Goal: Task Accomplishment & Management: Use online tool/utility

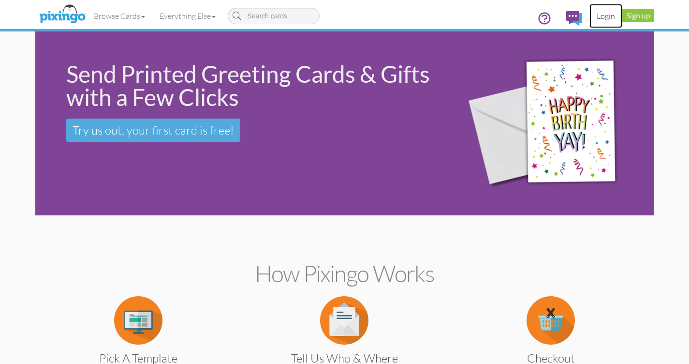
click at [606, 15] on link "Login" at bounding box center [606, 16] width 33 height 24
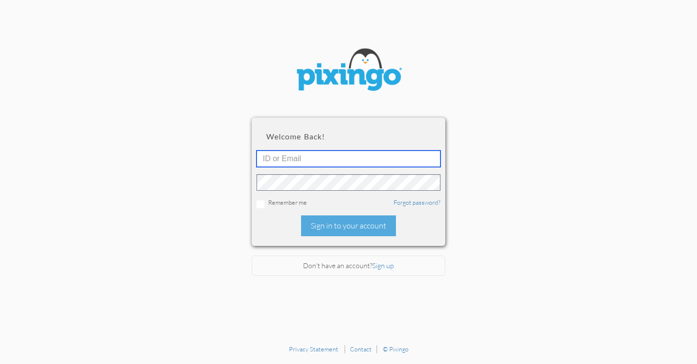
type input "[EMAIL_ADDRESS][DOMAIN_NAME]"
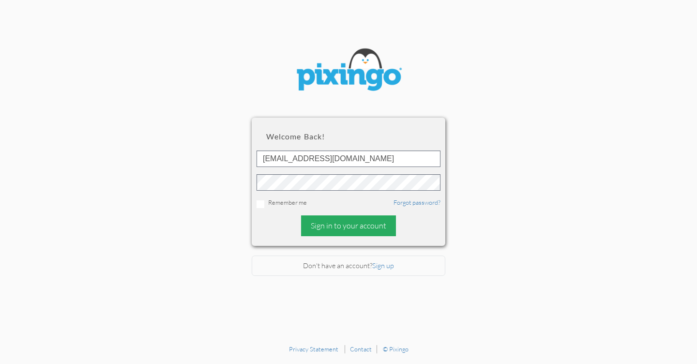
click at [333, 223] on div "Sign in to your account" at bounding box center [348, 225] width 95 height 21
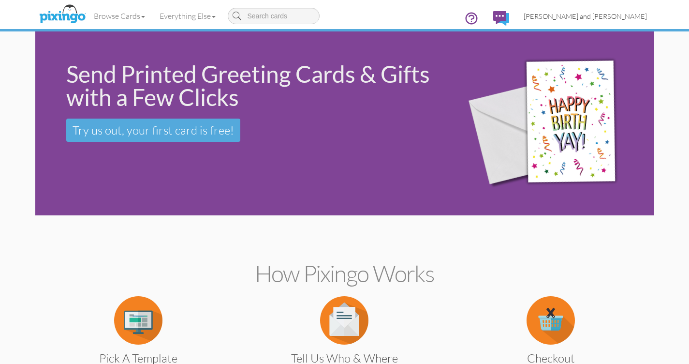
click at [616, 15] on span "[PERSON_NAME] and [PERSON_NAME]" at bounding box center [585, 16] width 123 height 8
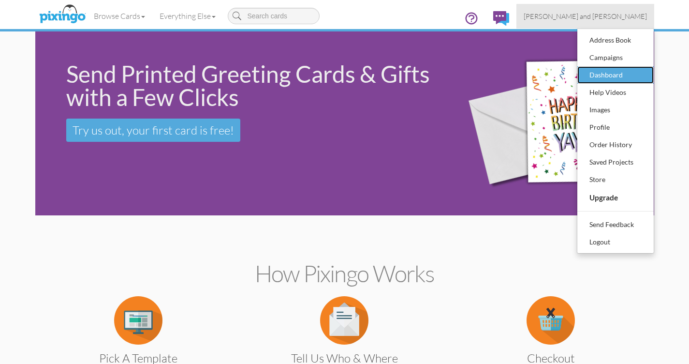
click at [601, 73] on div "Dashboard" at bounding box center [615, 75] width 57 height 15
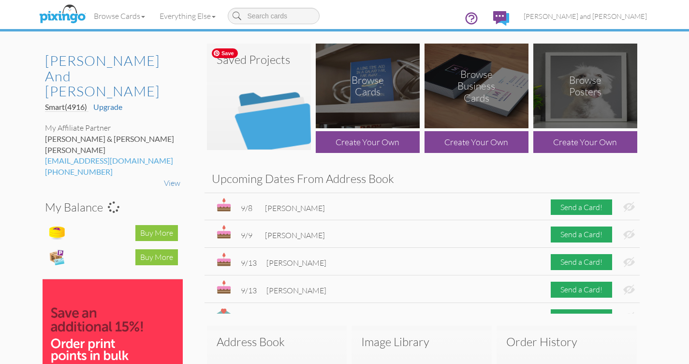
click at [275, 113] on img at bounding box center [259, 97] width 104 height 106
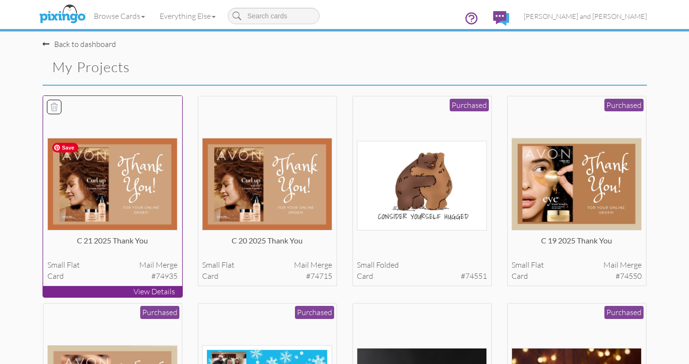
click at [156, 175] on img at bounding box center [112, 184] width 130 height 92
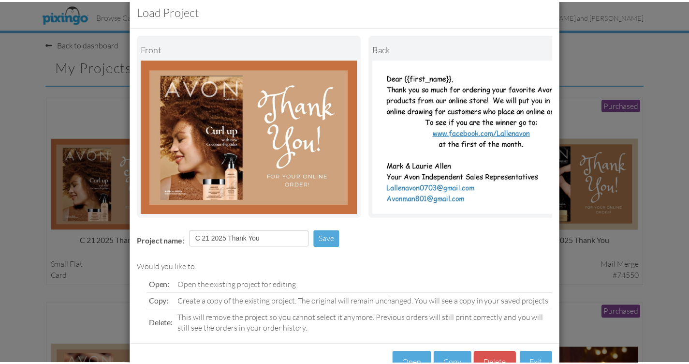
scroll to position [59, 0]
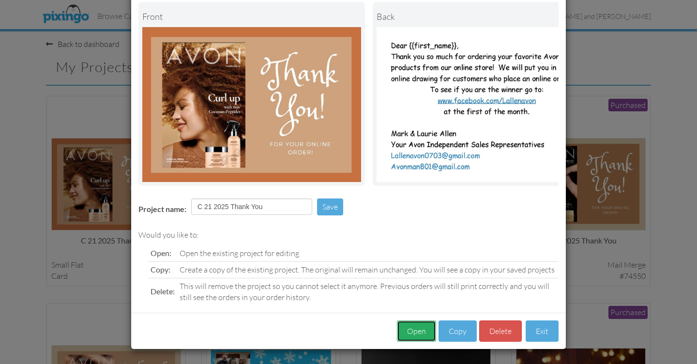
click at [417, 332] on button "Open" at bounding box center [416, 331] width 39 height 22
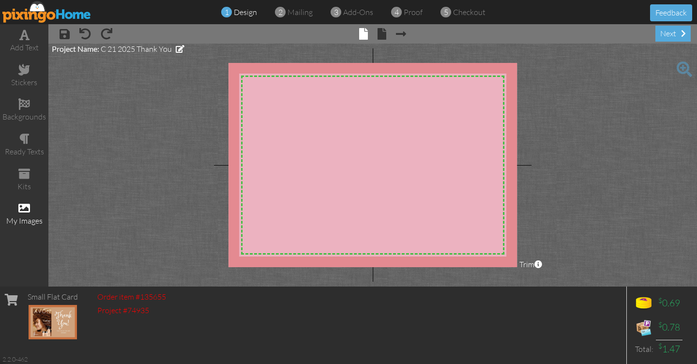
click at [32, 208] on div "my images" at bounding box center [24, 214] width 48 height 34
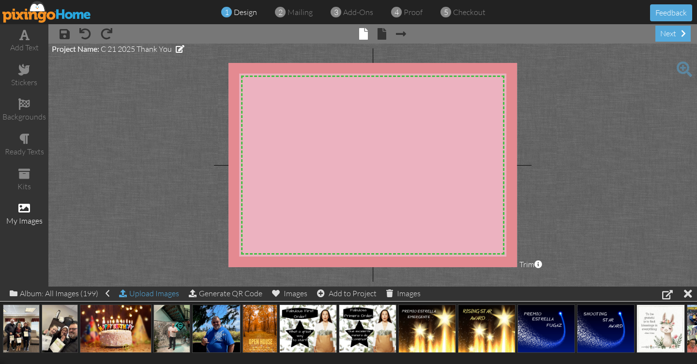
click at [136, 295] on div "Upload Images" at bounding box center [149, 293] width 60 height 14
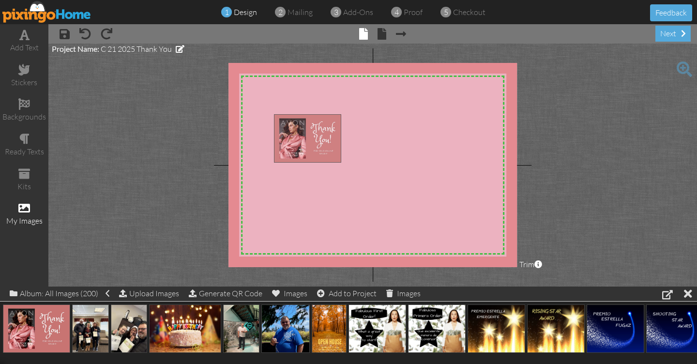
drag, startPoint x: 41, startPoint y: 329, endPoint x: 312, endPoint y: 139, distance: 330.7
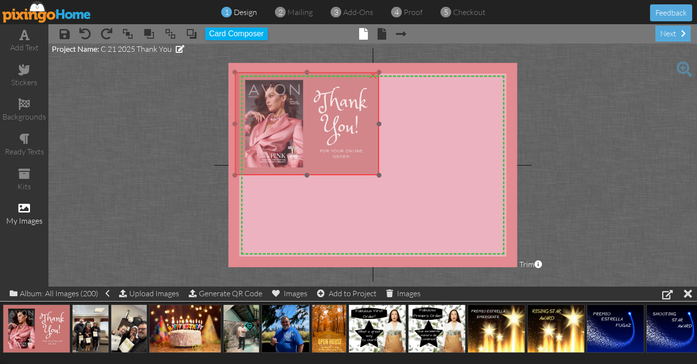
drag, startPoint x: 369, startPoint y: 177, endPoint x: 330, endPoint y: 135, distance: 56.8
click at [330, 135] on img at bounding box center [307, 123] width 144 height 103
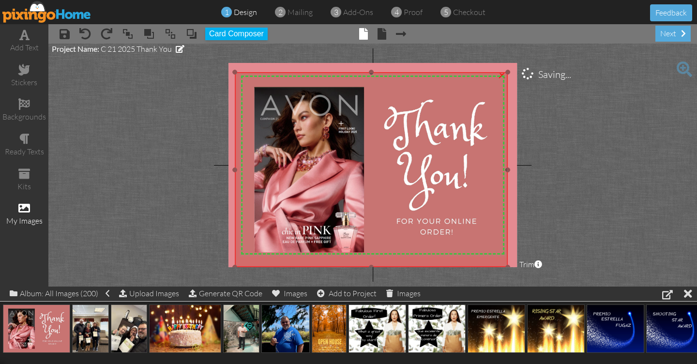
drag, startPoint x: 378, startPoint y: 174, endPoint x: 517, endPoint y: 257, distance: 161.6
click at [518, 266] on project-studio-wrapper "X X X X X X X X X X X X X X X X X X X X X X X X X X X X X X X X X X X X X X X X…" at bounding box center [372, 165] width 648 height 243
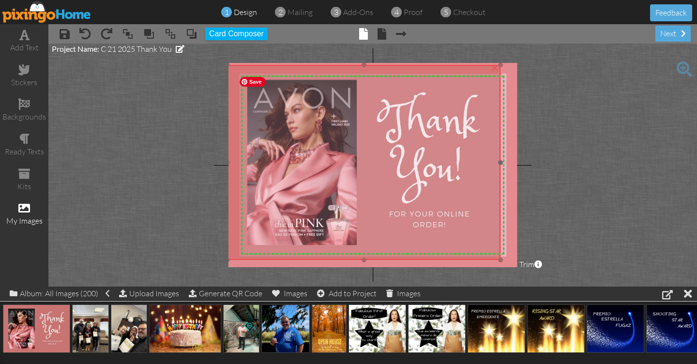
drag, startPoint x: 482, startPoint y: 162, endPoint x: 475, endPoint y: 155, distance: 10.3
click at [475, 155] on img at bounding box center [363, 162] width 273 height 195
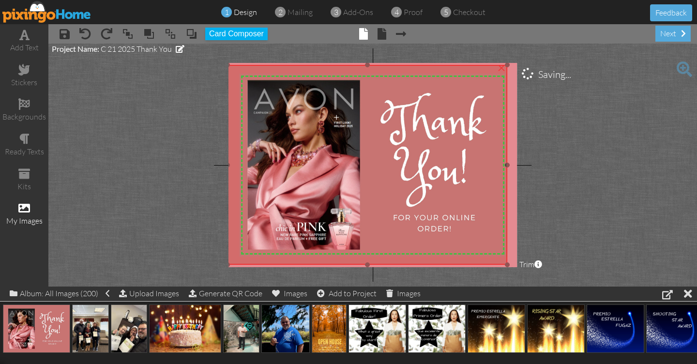
drag, startPoint x: 499, startPoint y: 259, endPoint x: 524, endPoint y: 264, distance: 25.6
click at [524, 264] on project-studio-wrapper "X X X X X X X X X X X X X X X X X X X X X X X X X X X X X X X X X X X X X X X X…" at bounding box center [372, 165] width 648 height 243
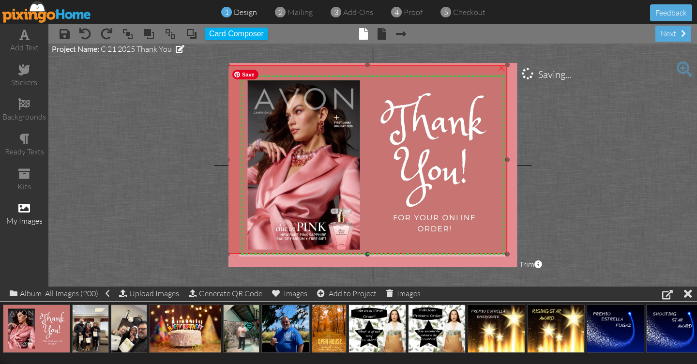
drag, startPoint x: 367, startPoint y: 262, endPoint x: 370, endPoint y: 251, distance: 11.2
click at [370, 251] on div "×" at bounding box center [367, 159] width 280 height 189
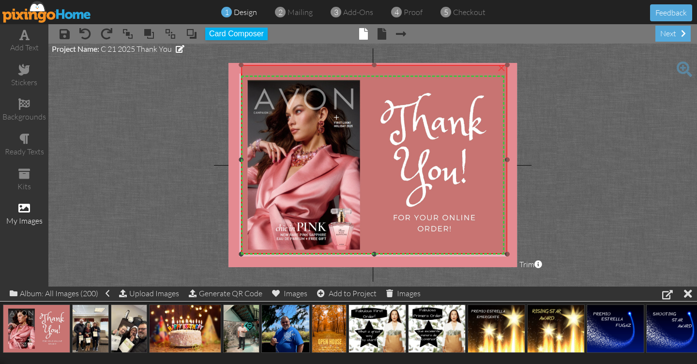
drag, startPoint x: 229, startPoint y: 158, endPoint x: 243, endPoint y: 160, distance: 13.7
click at [243, 160] on div at bounding box center [241, 159] width 5 height 5
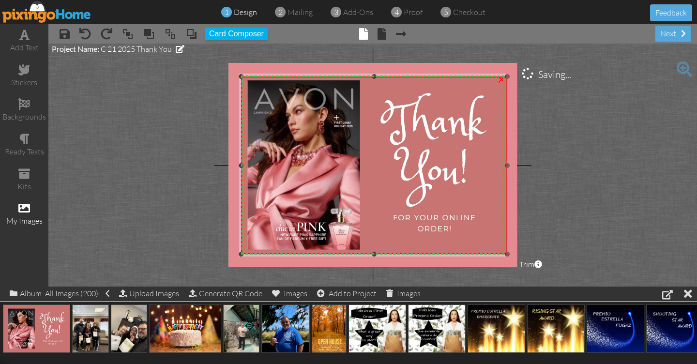
drag, startPoint x: 372, startPoint y: 66, endPoint x: 373, endPoint y: 77, distance: 11.7
click at [373, 77] on div at bounding box center [374, 76] width 5 height 5
click at [503, 166] on div at bounding box center [503, 165] width 5 height 5
click at [372, 75] on div at bounding box center [372, 75] width 5 height 5
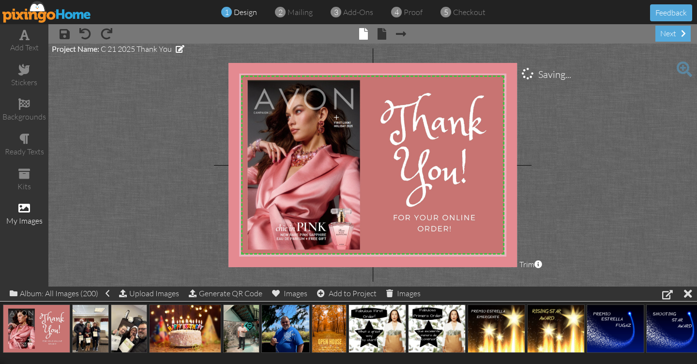
click at [604, 195] on project-studio-wrapper "X X X X X X X X X X X X X X X X X X X X X X X X X X X X X X X X X X X X X X X X…" at bounding box center [372, 165] width 648 height 243
click at [65, 34] on span at bounding box center [65, 34] width 10 height 12
click at [35, 8] on img at bounding box center [46, 12] width 89 height 22
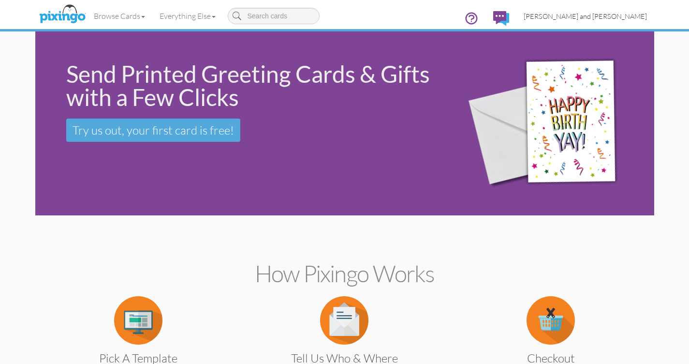
click at [616, 16] on span "[PERSON_NAME] and [PERSON_NAME]" at bounding box center [585, 16] width 123 height 8
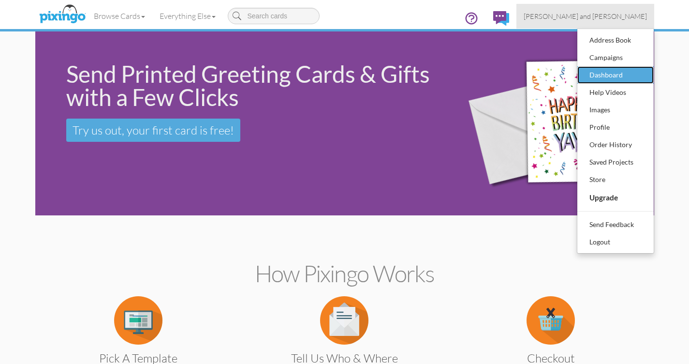
click at [596, 75] on div "Dashboard" at bounding box center [615, 75] width 57 height 15
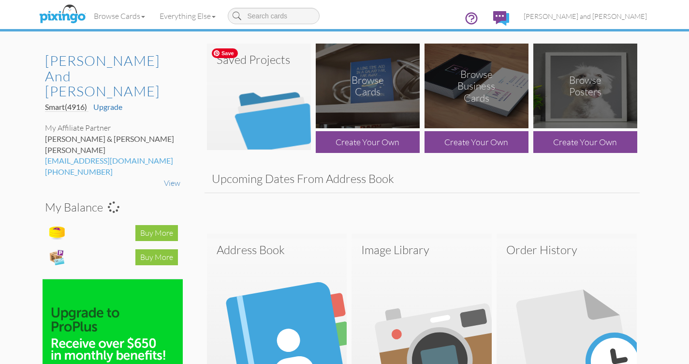
click at [254, 109] on img at bounding box center [259, 97] width 104 height 106
